Goal: Find specific page/section: Find specific page/section

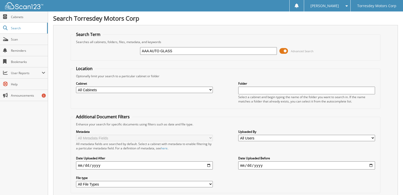
type input "AAA AUTO GLASS"
click at [32, 15] on span "Cabinets" at bounding box center [28, 17] width 34 height 4
